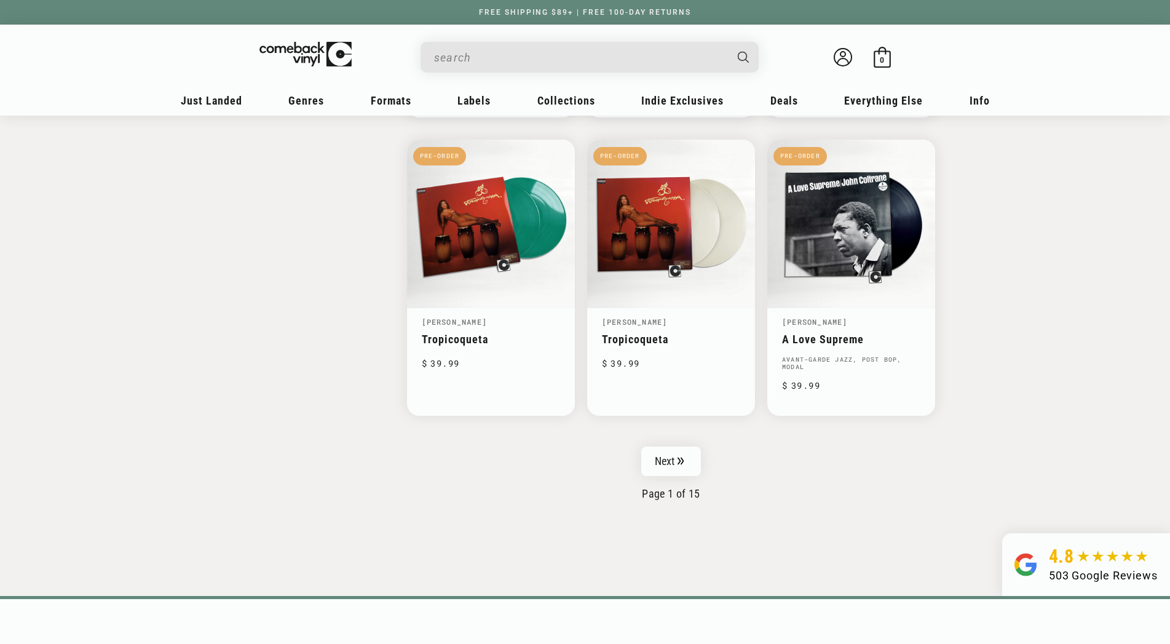
scroll to position [1881, 0]
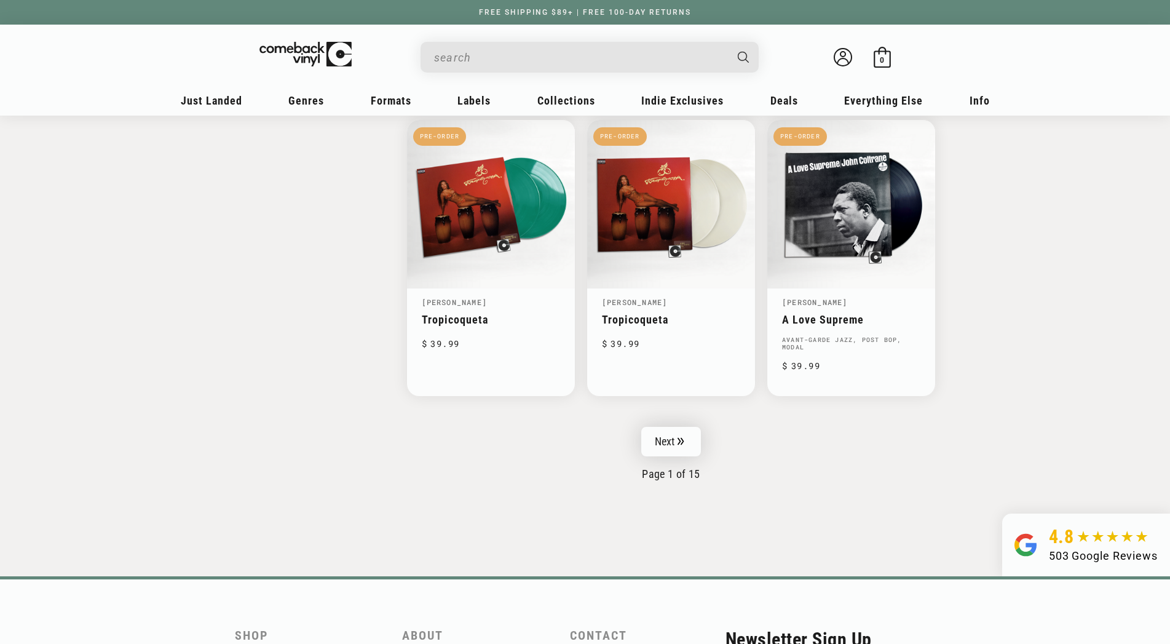
click at [672, 443] on link "Next" at bounding box center [671, 442] width 60 height 30
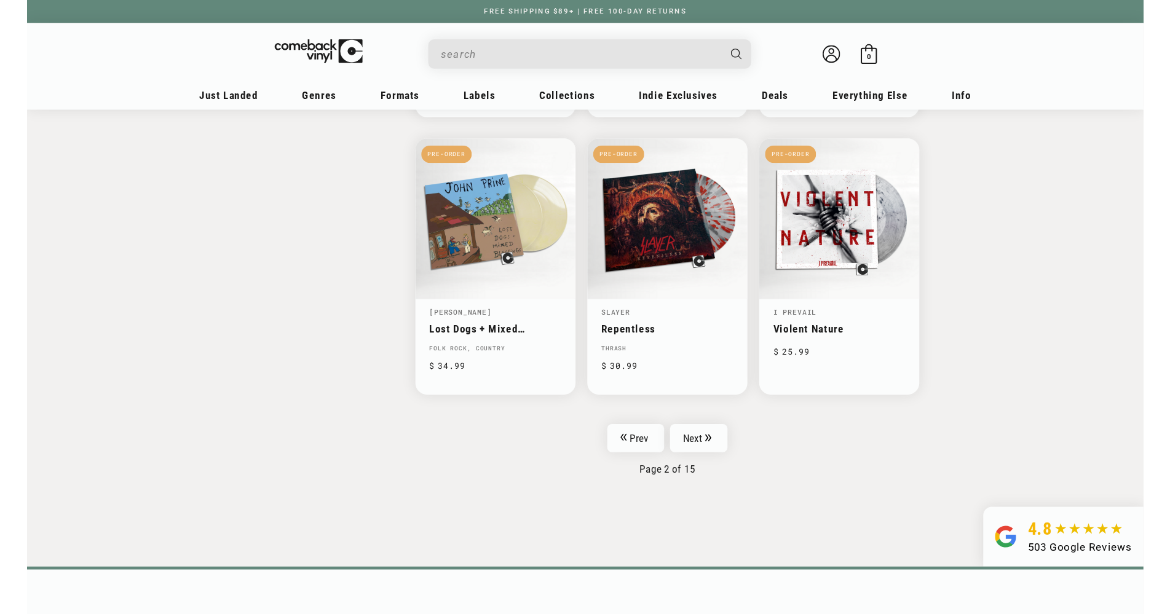
scroll to position [1881, 0]
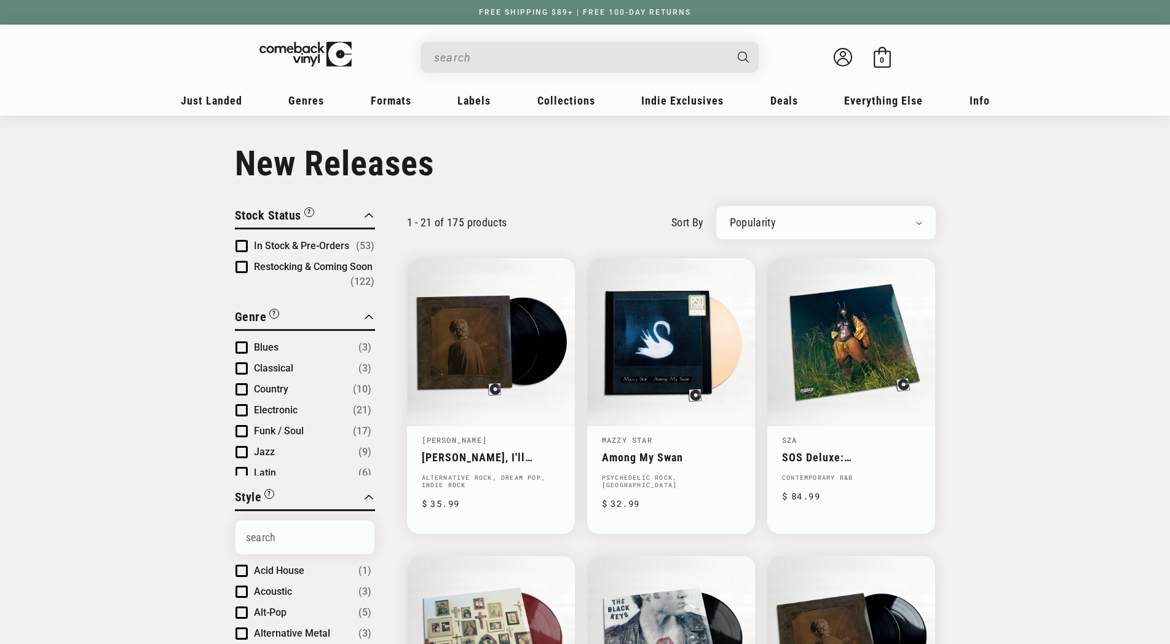
click at [730, 216] on select "Newly Added Popularity Artist (A-Z) Price (High To Low) Price (Low To High) Per…" at bounding box center [826, 222] width 192 height 12
select select "created-descending"
click option "Newly Added" at bounding box center [0, 0] width 0 height 0
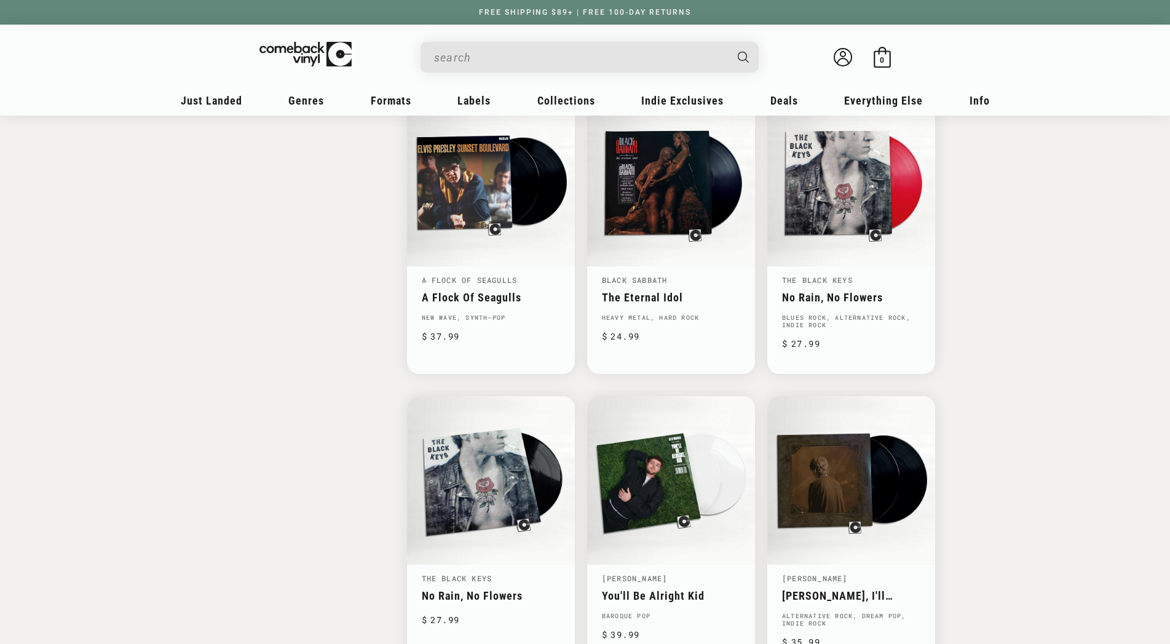
scroll to position [1693, 0]
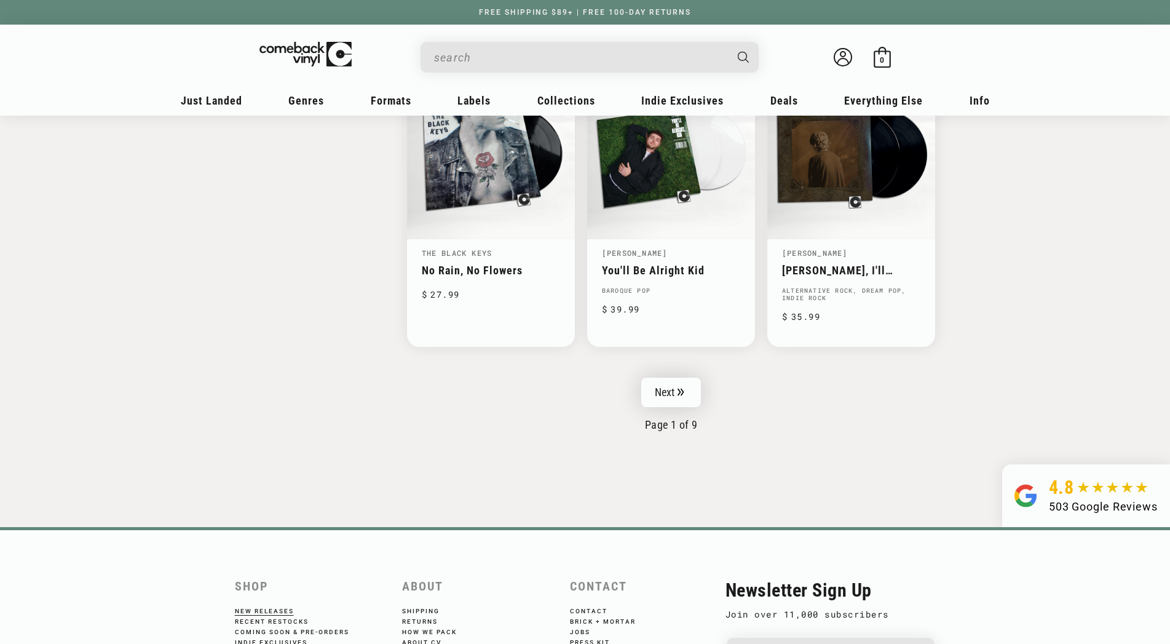
click at [661, 395] on link "Next" at bounding box center [671, 392] width 60 height 30
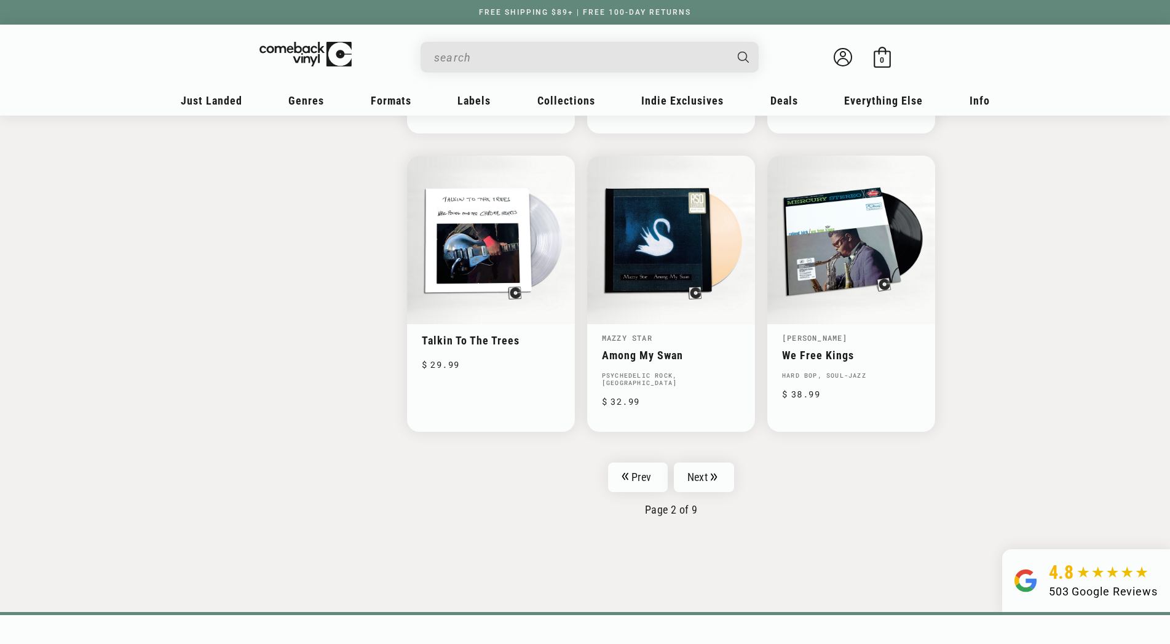
scroll to position [1881, 0]
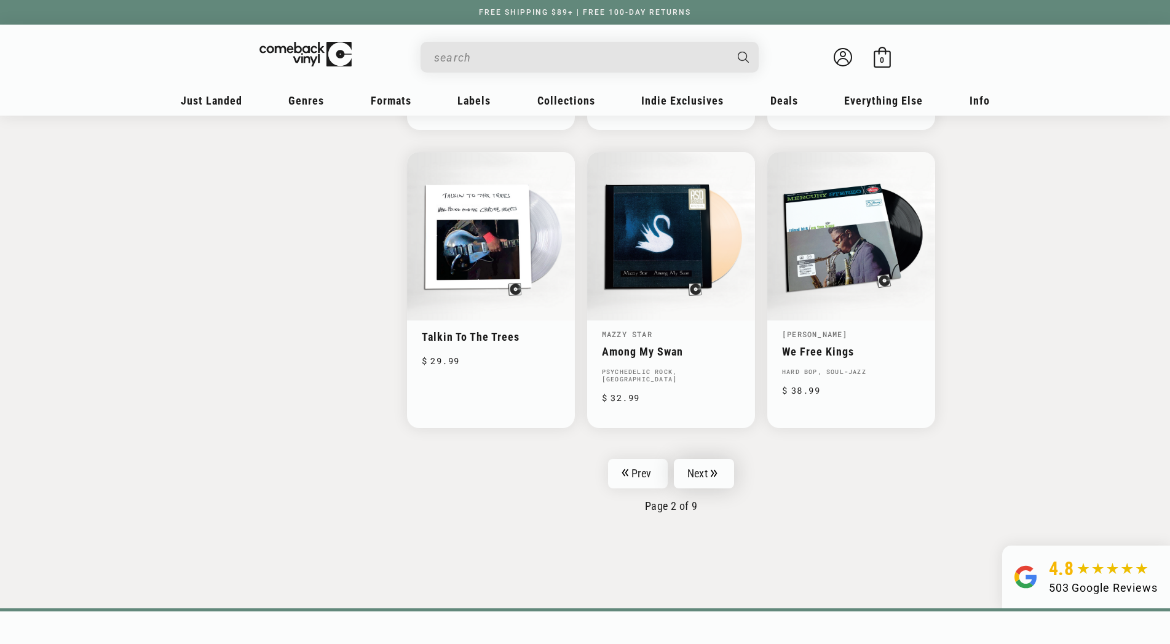
click at [720, 459] on link "Next" at bounding box center [704, 474] width 60 height 30
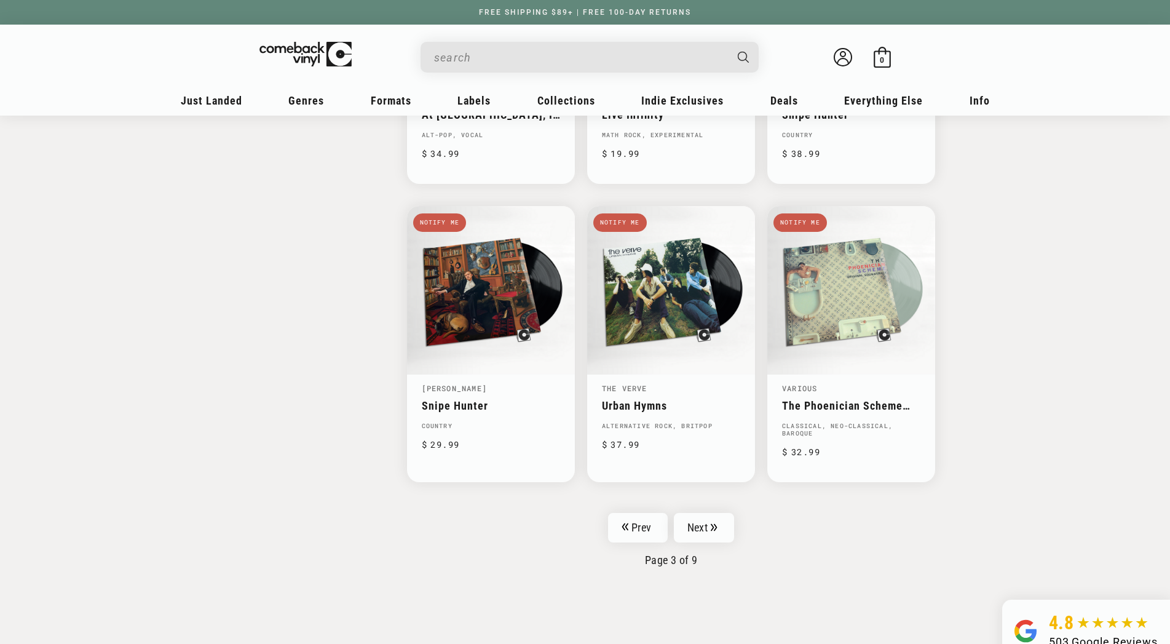
scroll to position [1818, 0]
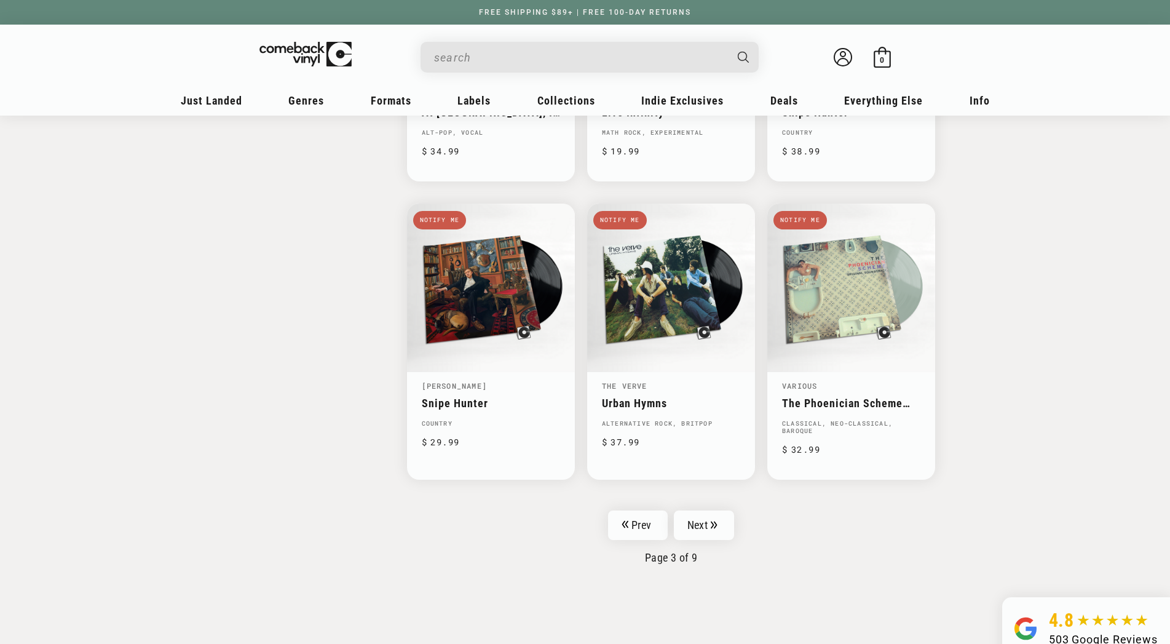
click at [447, 61] on input "When autocomplete results are available use up and down arrows to review and en…" at bounding box center [579, 57] width 291 height 25
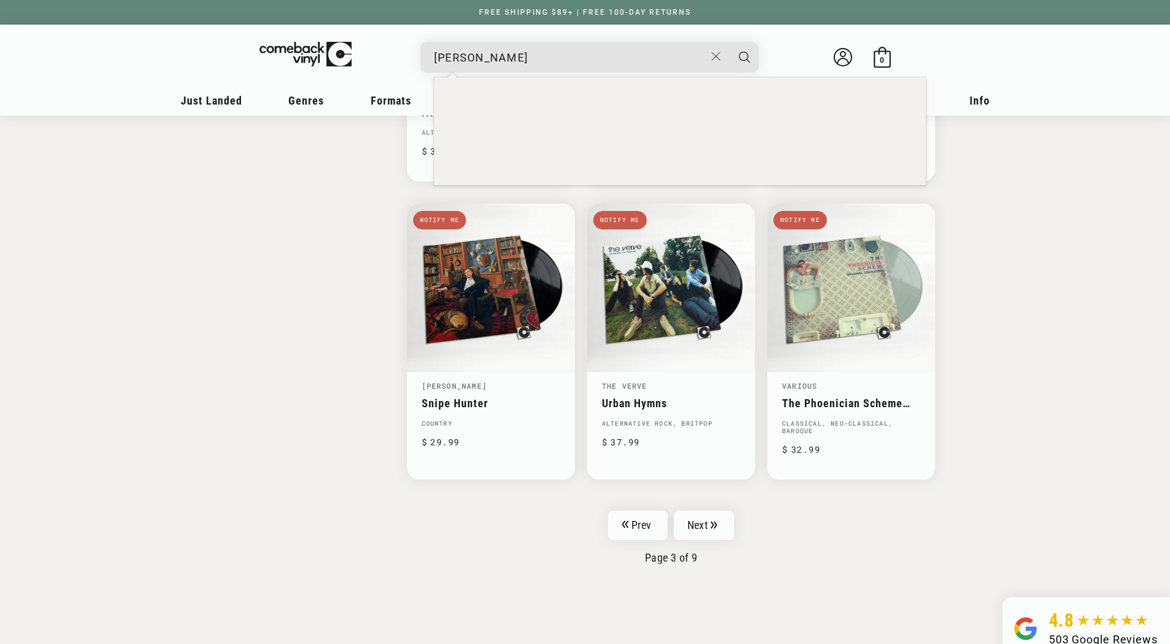
type input "wayne shorter"
click at [729, 42] on button "Search" at bounding box center [744, 57] width 31 height 31
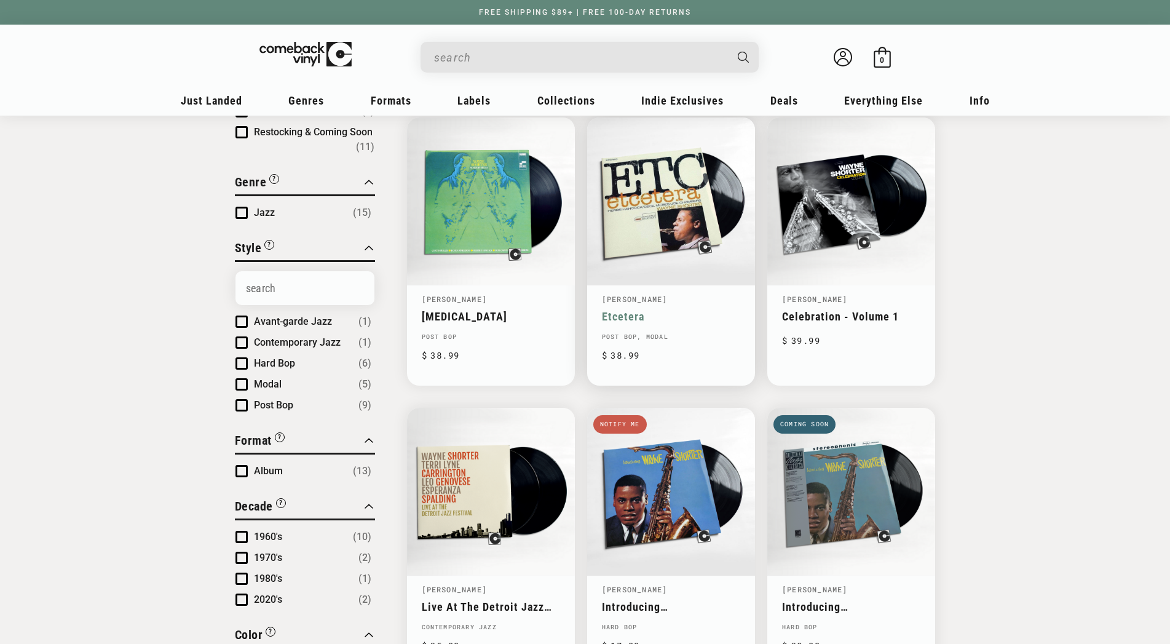
scroll to position [188, 0]
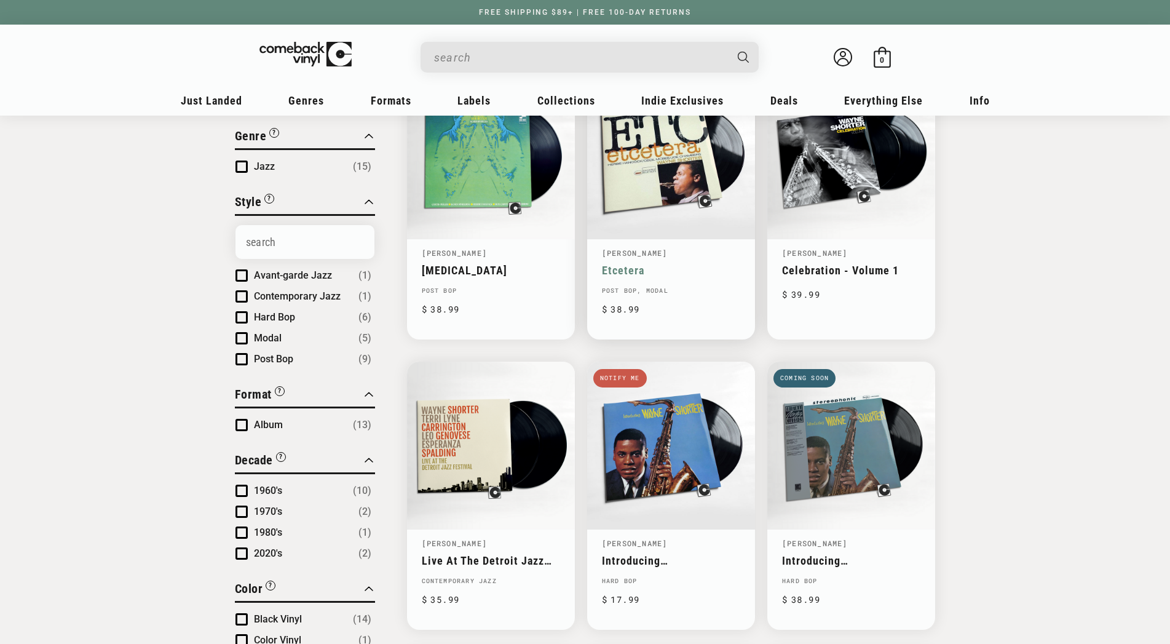
type input "wayne shorter"
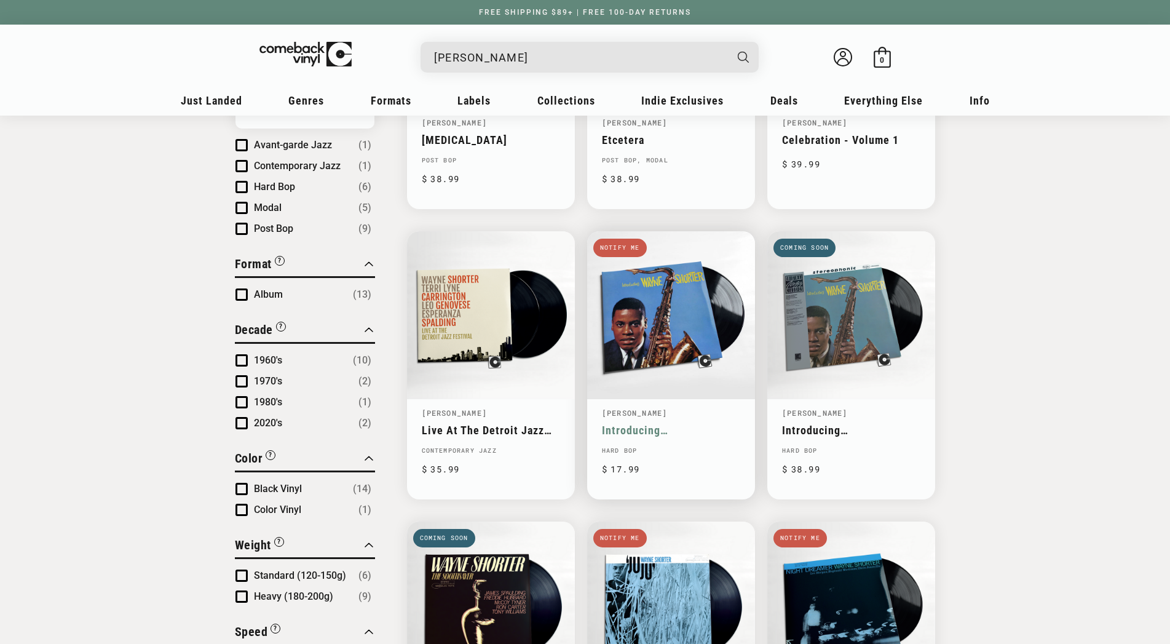
scroll to position [376, 0]
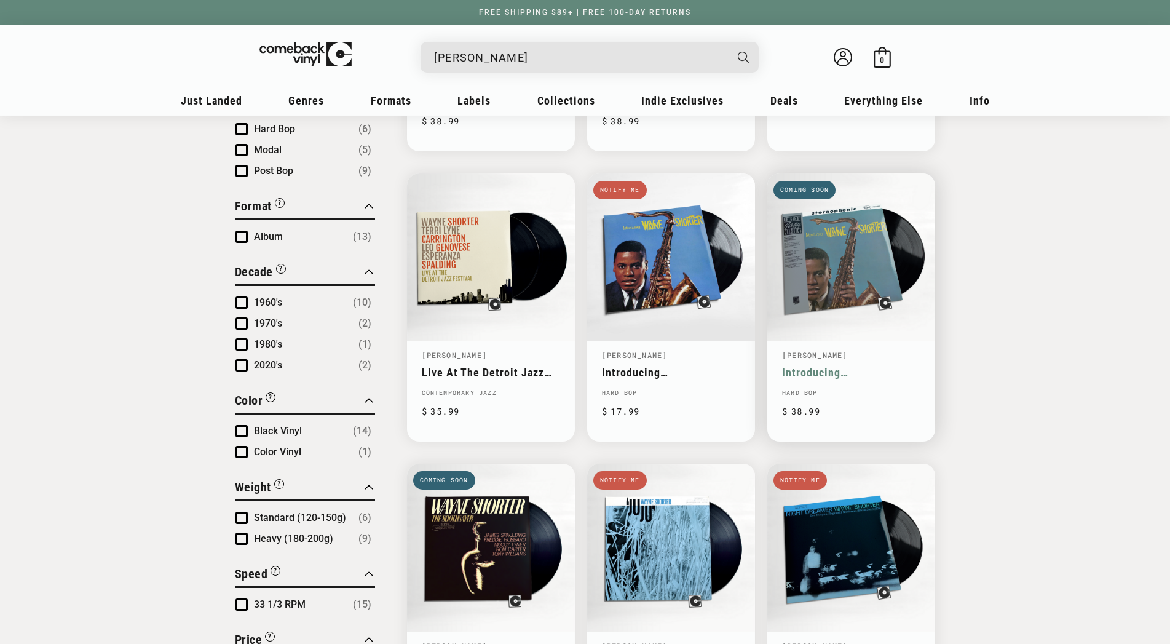
click at [800, 366] on link "Introducing [PERSON_NAME]" at bounding box center [851, 372] width 138 height 13
